Goal: Feedback & Contribution: Leave review/rating

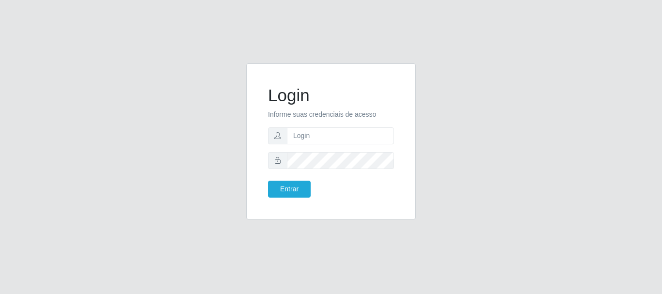
click at [319, 142] on input "text" at bounding box center [340, 135] width 107 height 17
type input "[EMAIL_ADDRESS][DOMAIN_NAME]"
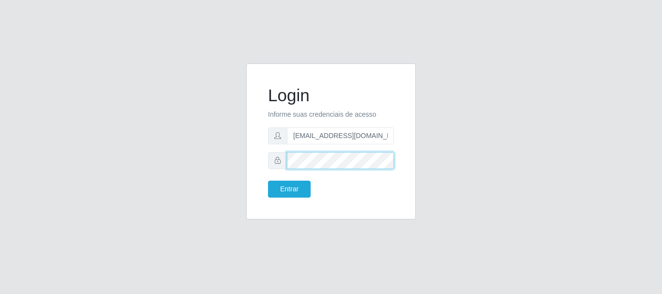
click at [268, 181] on button "Entrar" at bounding box center [289, 189] width 43 height 17
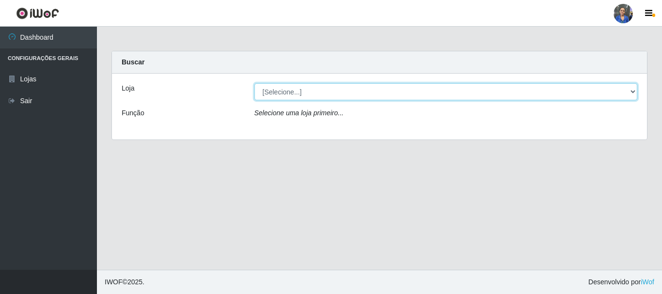
click at [604, 96] on select "[Selecione...] SuperFácil Atacado - Rodoviária" at bounding box center [445, 91] width 383 height 17
select select "400"
click at [254, 83] on select "[Selecione...] SuperFácil Atacado - Rodoviária" at bounding box center [445, 91] width 383 height 17
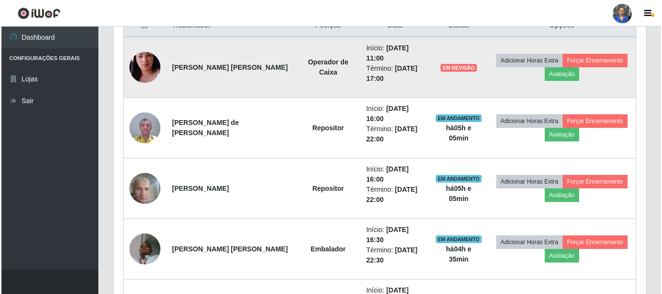
scroll to position [339, 0]
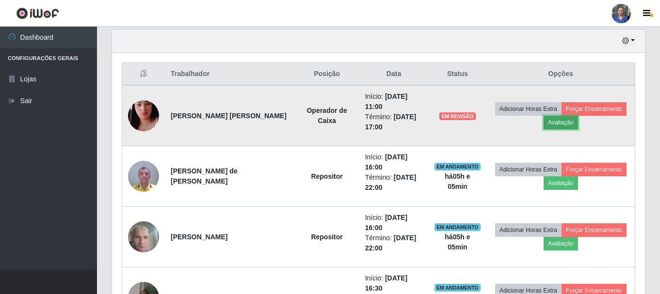
click at [553, 123] on button "Avaliação" at bounding box center [560, 123] width 34 height 14
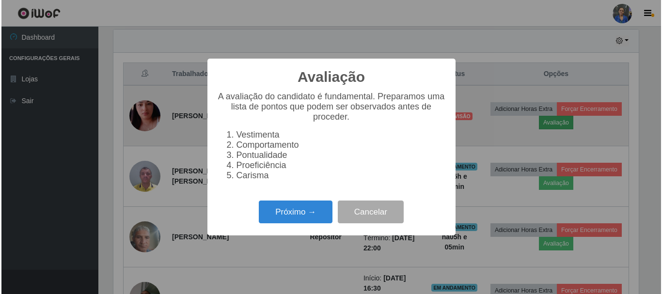
scroll to position [201, 528]
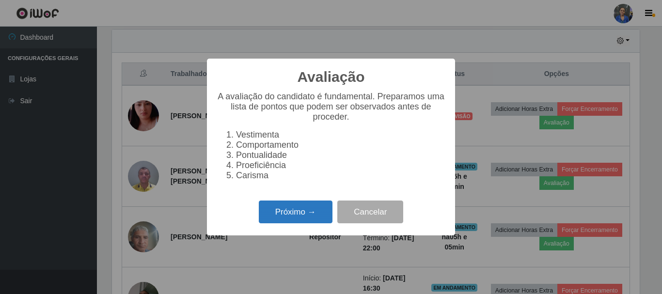
click at [313, 209] on button "Próximo →" at bounding box center [296, 212] width 74 height 23
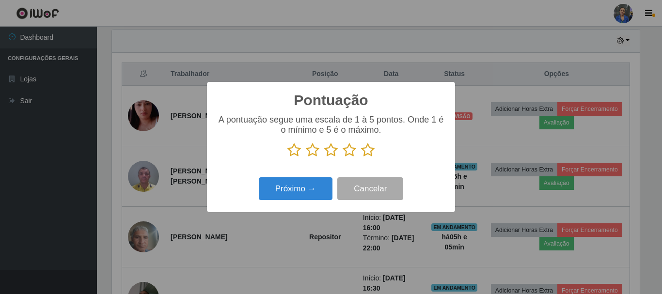
scroll to position [484545, 484218]
click at [368, 152] on icon at bounding box center [368, 150] width 14 height 15
click at [361, 158] on input "radio" at bounding box center [361, 158] width 0 height 0
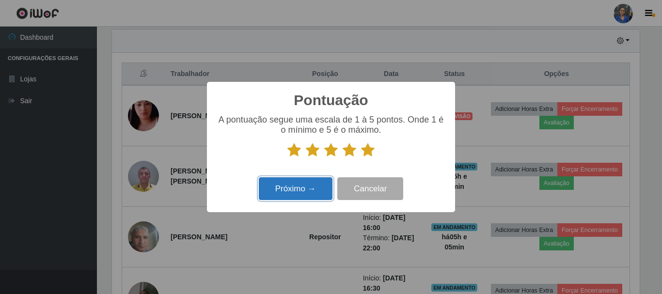
click at [302, 189] on button "Próximo →" at bounding box center [296, 188] width 74 height 23
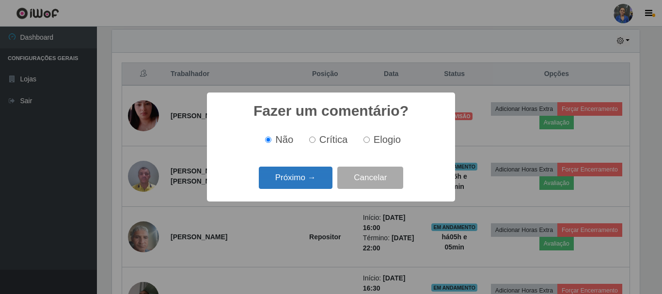
click at [299, 182] on button "Próximo →" at bounding box center [296, 178] width 74 height 23
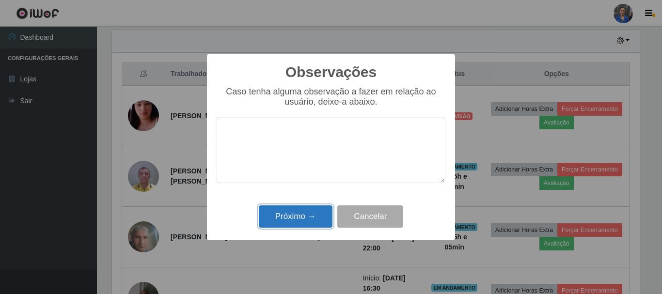
click at [298, 212] on button "Próximo →" at bounding box center [296, 217] width 74 height 23
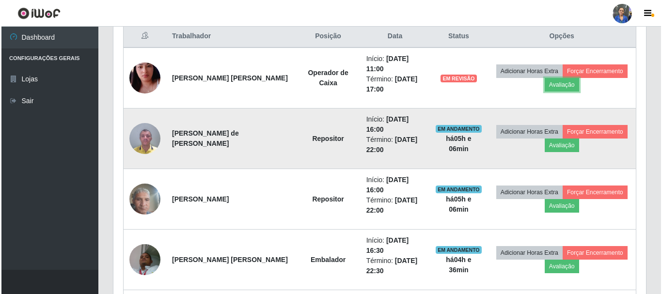
scroll to position [388, 0]
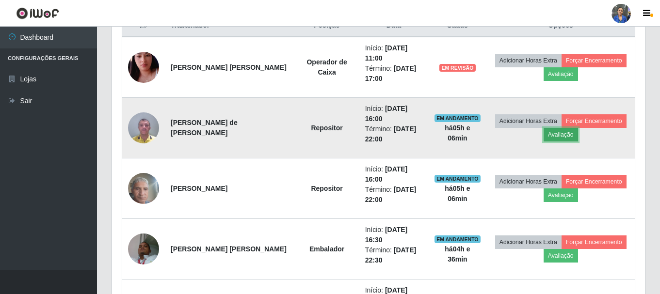
click at [553, 137] on button "Avaliação" at bounding box center [560, 135] width 34 height 14
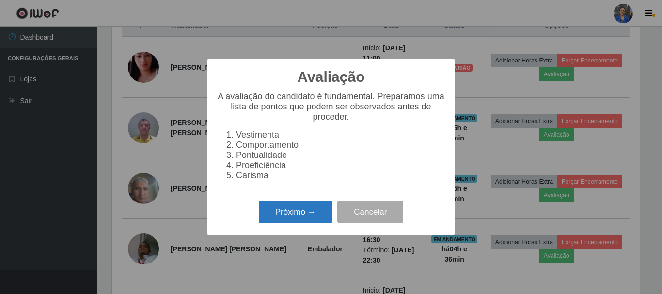
click at [305, 213] on button "Próximo →" at bounding box center [296, 212] width 74 height 23
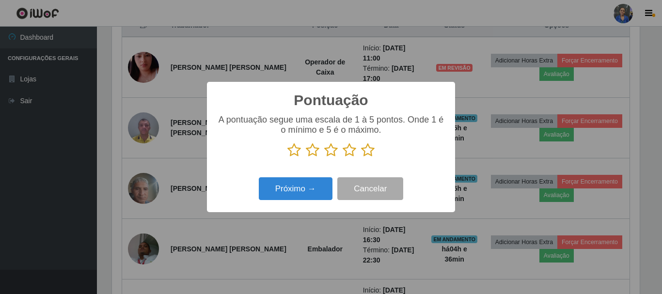
click at [371, 152] on icon at bounding box center [368, 150] width 14 height 15
click at [361, 158] on input "radio" at bounding box center [361, 158] width 0 height 0
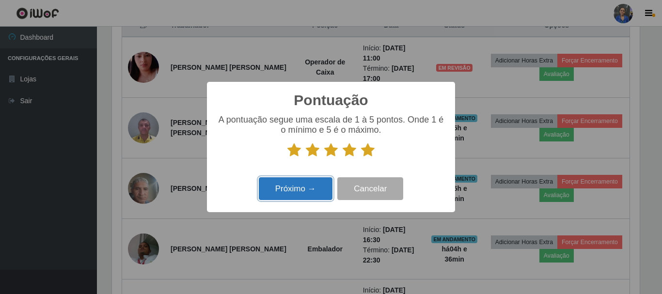
click at [302, 188] on button "Próximo →" at bounding box center [296, 188] width 74 height 23
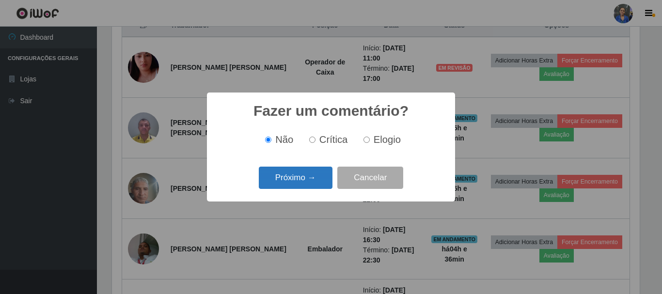
click at [310, 175] on button "Próximo →" at bounding box center [296, 178] width 74 height 23
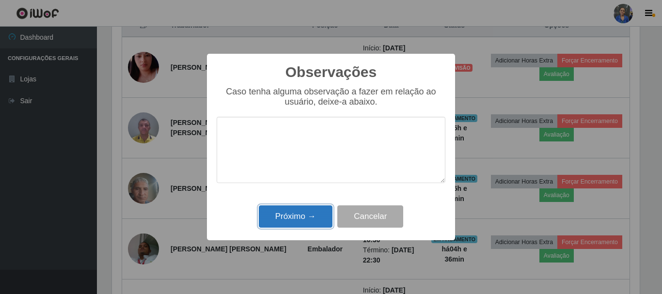
click at [306, 221] on button "Próximo →" at bounding box center [296, 217] width 74 height 23
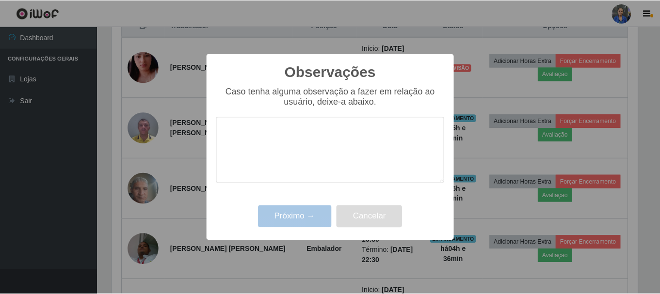
scroll to position [201, 533]
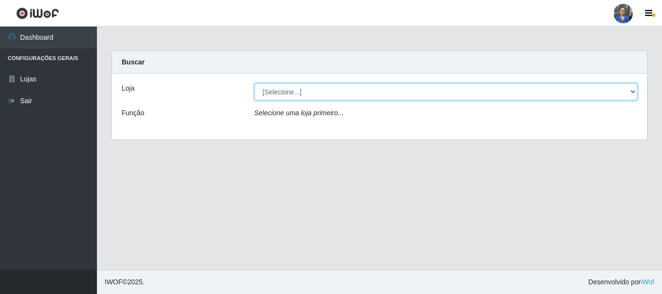
click at [567, 92] on select "[Selecione...] SuperFácil Atacado - Rodoviária" at bounding box center [445, 91] width 383 height 17
select select "400"
click at [254, 83] on select "[Selecione...] SuperFácil Atacado - Rodoviária" at bounding box center [445, 91] width 383 height 17
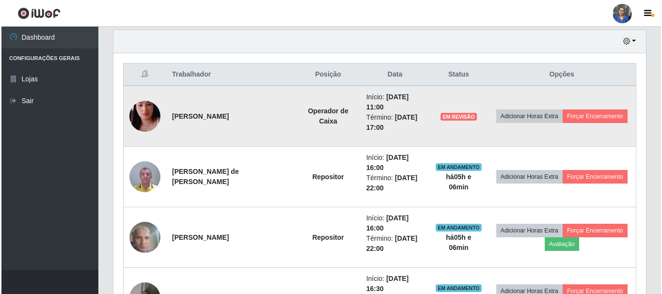
scroll to position [339, 0]
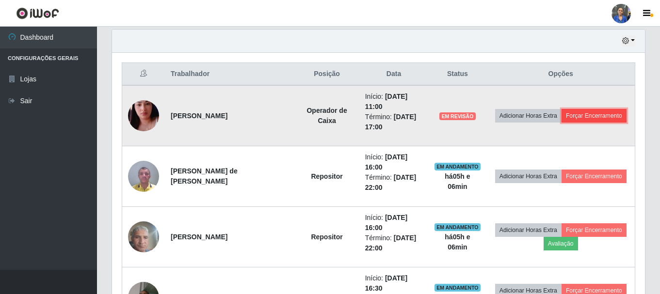
click at [602, 119] on button "Forçar Encerramento" at bounding box center [593, 116] width 65 height 14
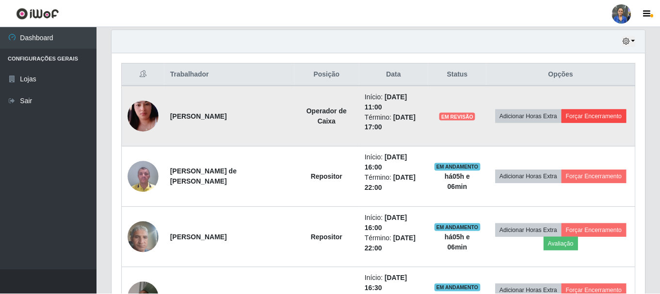
scroll to position [201, 528]
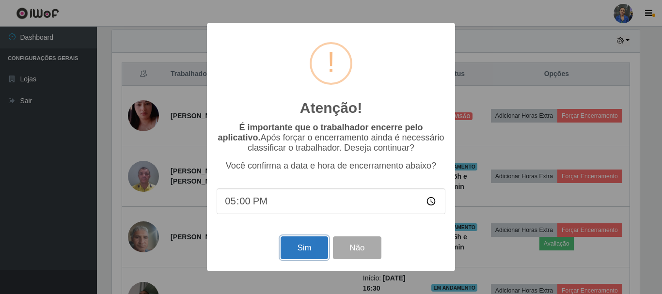
click at [296, 256] on button "Sim" at bounding box center [304, 248] width 47 height 23
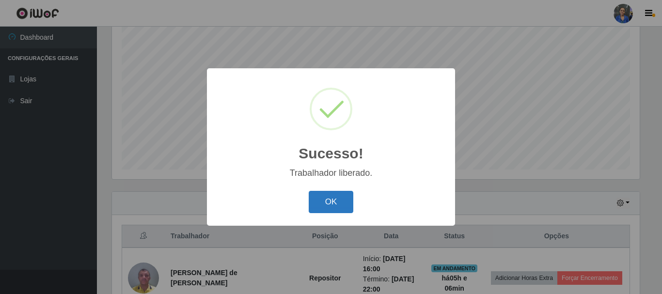
click at [325, 198] on button "OK" at bounding box center [331, 202] width 45 height 23
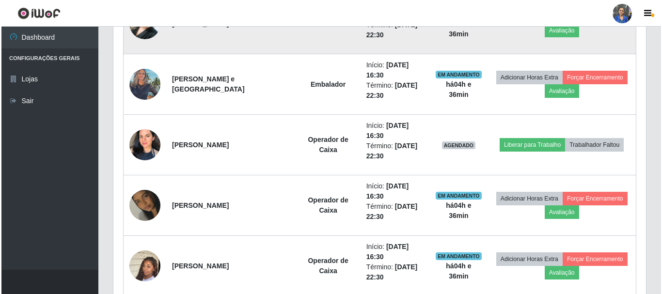
scroll to position [662, 0]
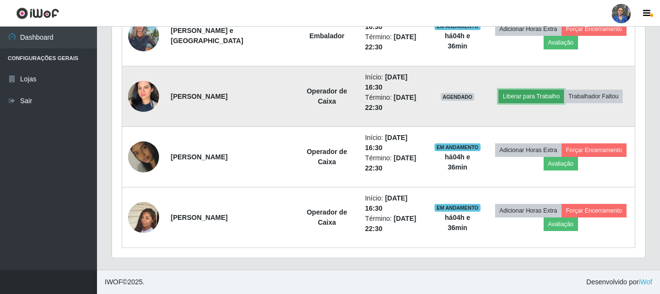
click at [525, 92] on button "Liberar para Trabalho" at bounding box center [530, 97] width 65 height 14
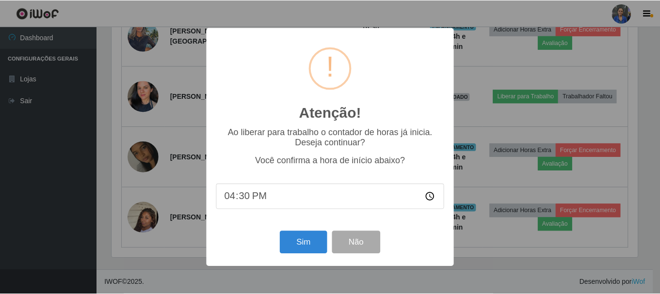
scroll to position [201, 528]
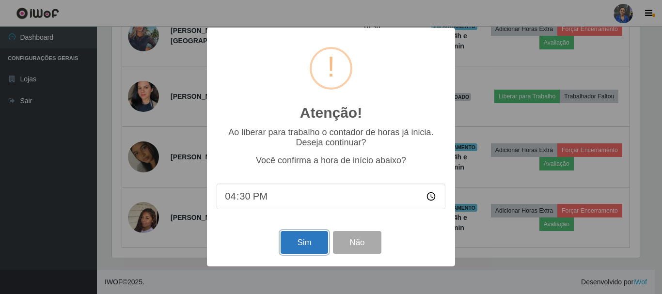
click at [310, 244] on button "Sim" at bounding box center [304, 242] width 47 height 23
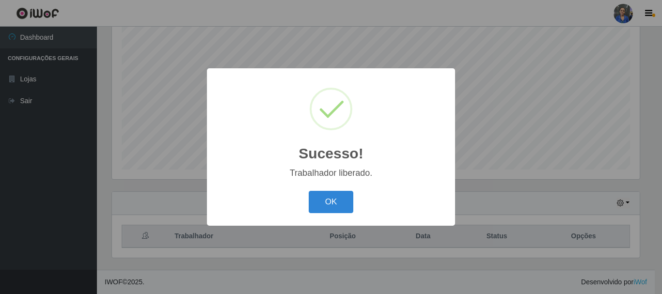
click at [333, 189] on div "OK Cancel" at bounding box center [331, 202] width 229 height 28
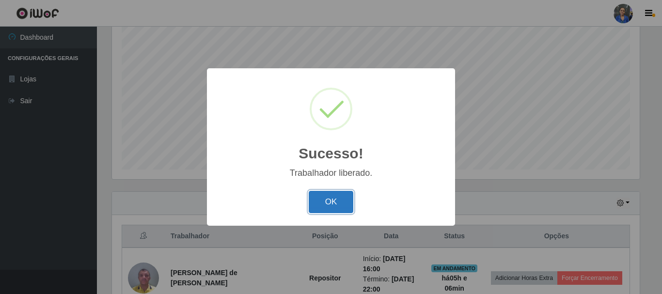
click at [322, 208] on button "OK" at bounding box center [331, 202] width 45 height 23
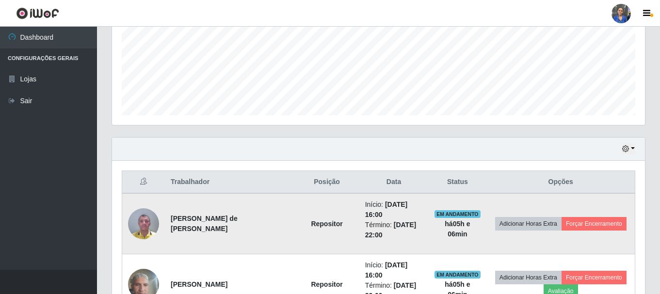
scroll to position [225, 0]
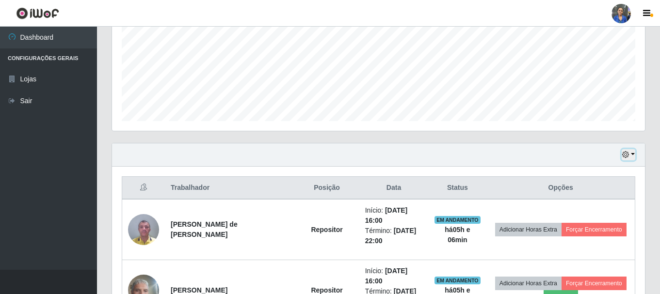
click at [630, 157] on button "button" at bounding box center [628, 154] width 14 height 11
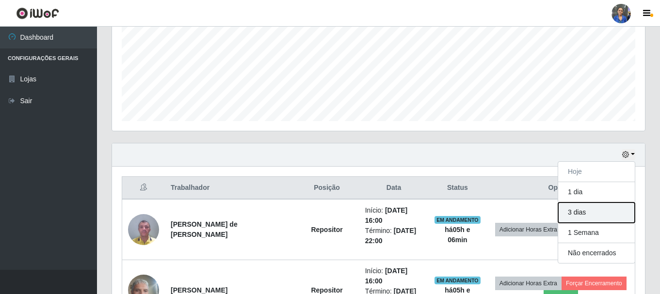
click at [587, 207] on button "3 dias" at bounding box center [596, 213] width 77 height 20
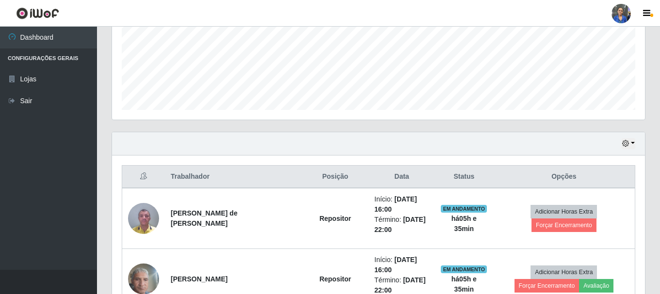
scroll to position [322, 0]
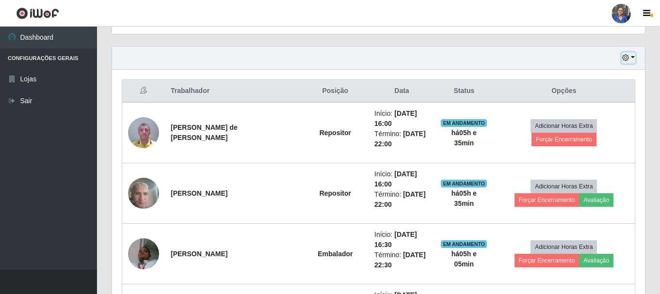
click at [626, 61] on icon "button" at bounding box center [625, 57] width 7 height 7
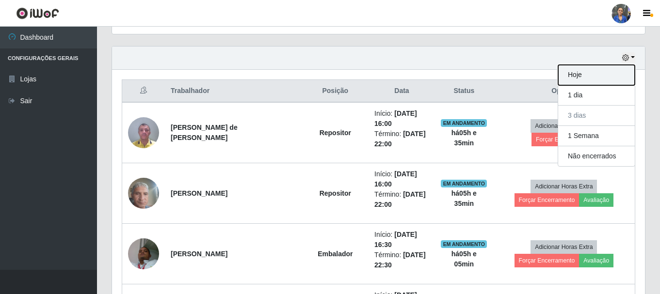
click at [582, 77] on button "Hoje" at bounding box center [596, 75] width 77 height 20
